Goal: Task Accomplishment & Management: Manage account settings

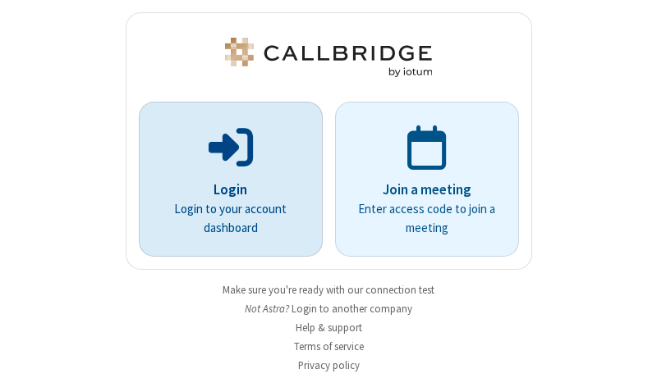
click at [224, 190] on p "Login" at bounding box center [231, 190] width 138 height 21
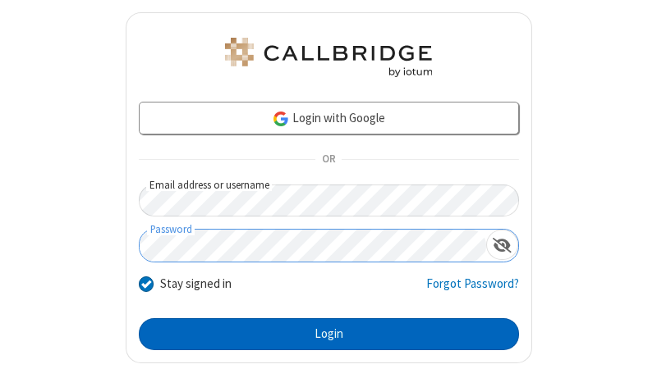
click at [322, 334] on button "Login" at bounding box center [329, 334] width 380 height 33
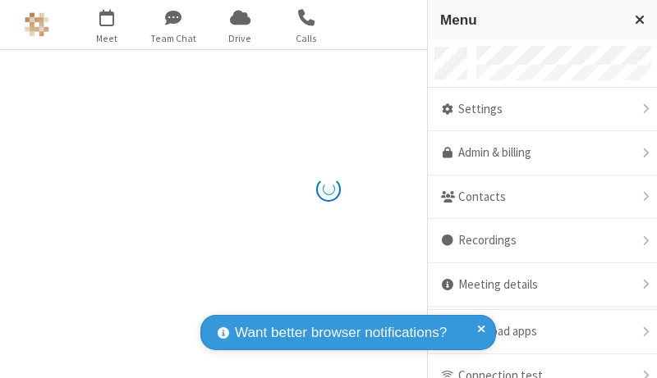
click at [536, 153] on link "Admin & billing" at bounding box center [542, 153] width 229 height 44
